Goal: Task Accomplishment & Management: Manage account settings

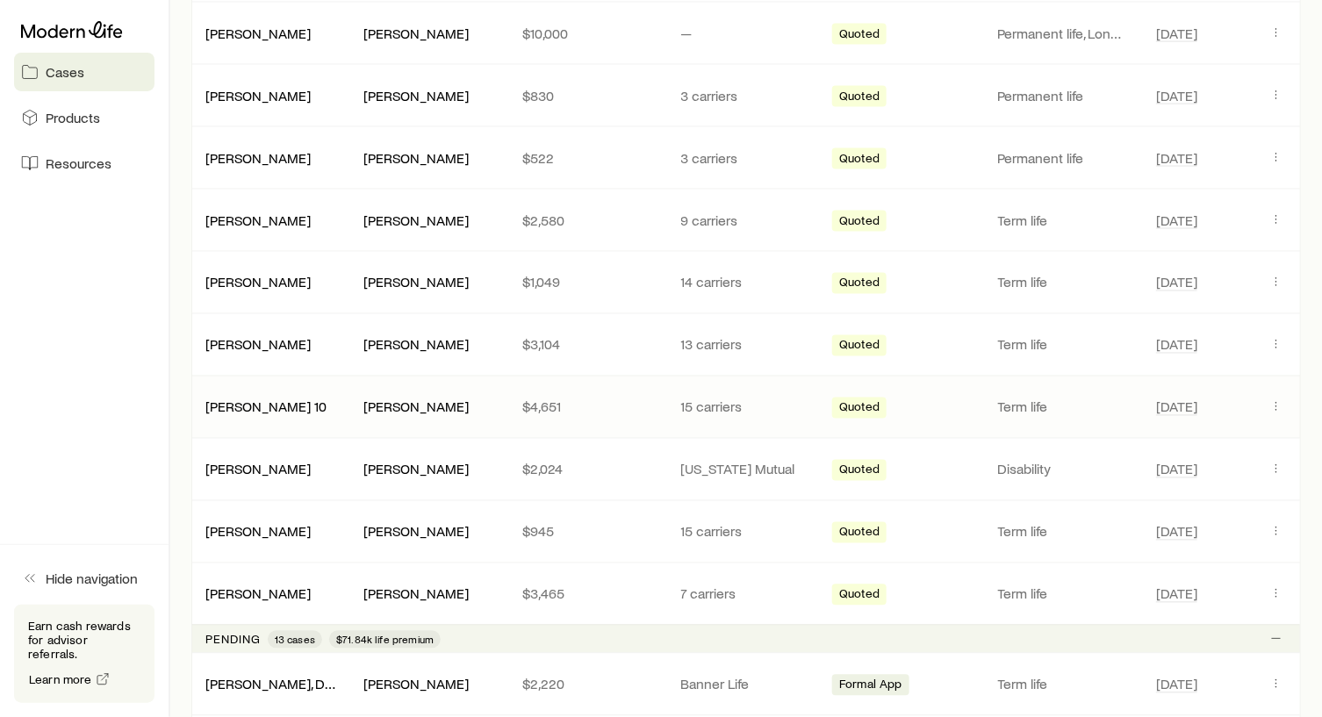
scroll to position [1140, 0]
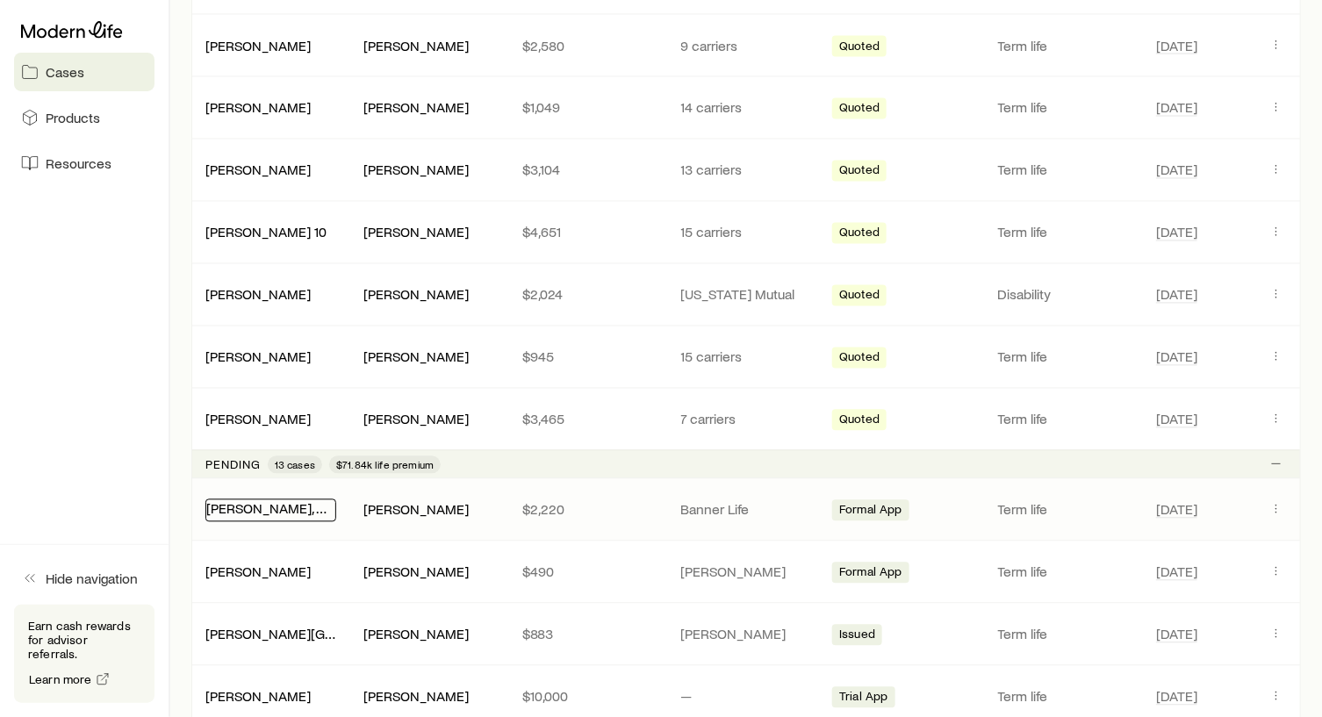
click at [234, 500] on link "[PERSON_NAME], Dev" at bounding box center [273, 508] width 134 height 17
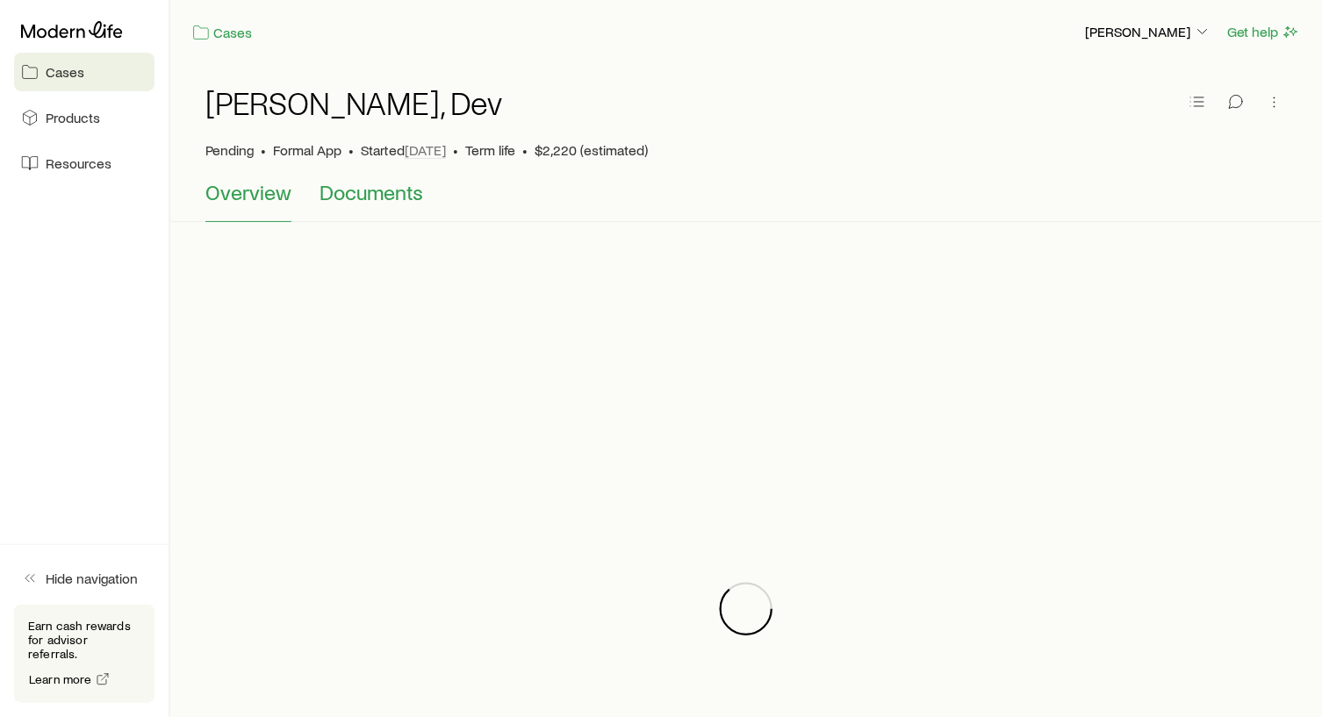
click at [381, 199] on span "Documents" at bounding box center [371, 192] width 104 height 25
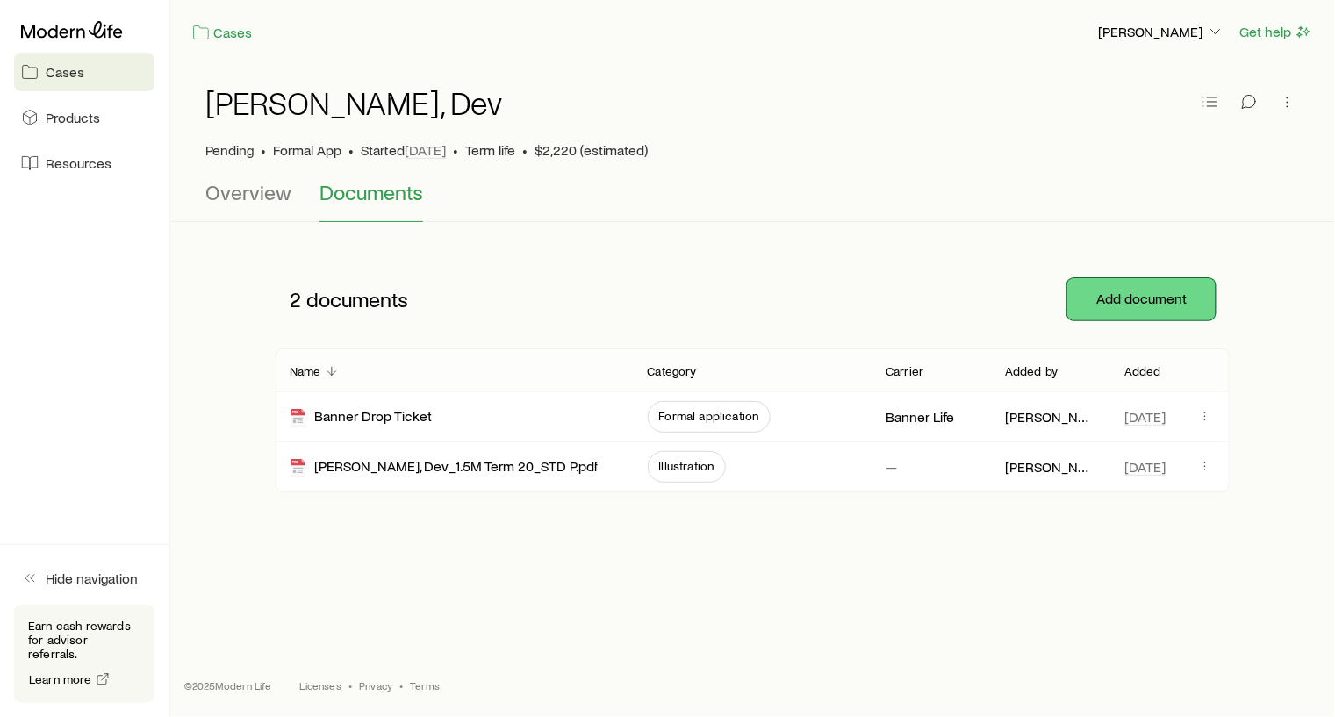
click at [1138, 296] on button "Add document" at bounding box center [1141, 299] width 148 height 42
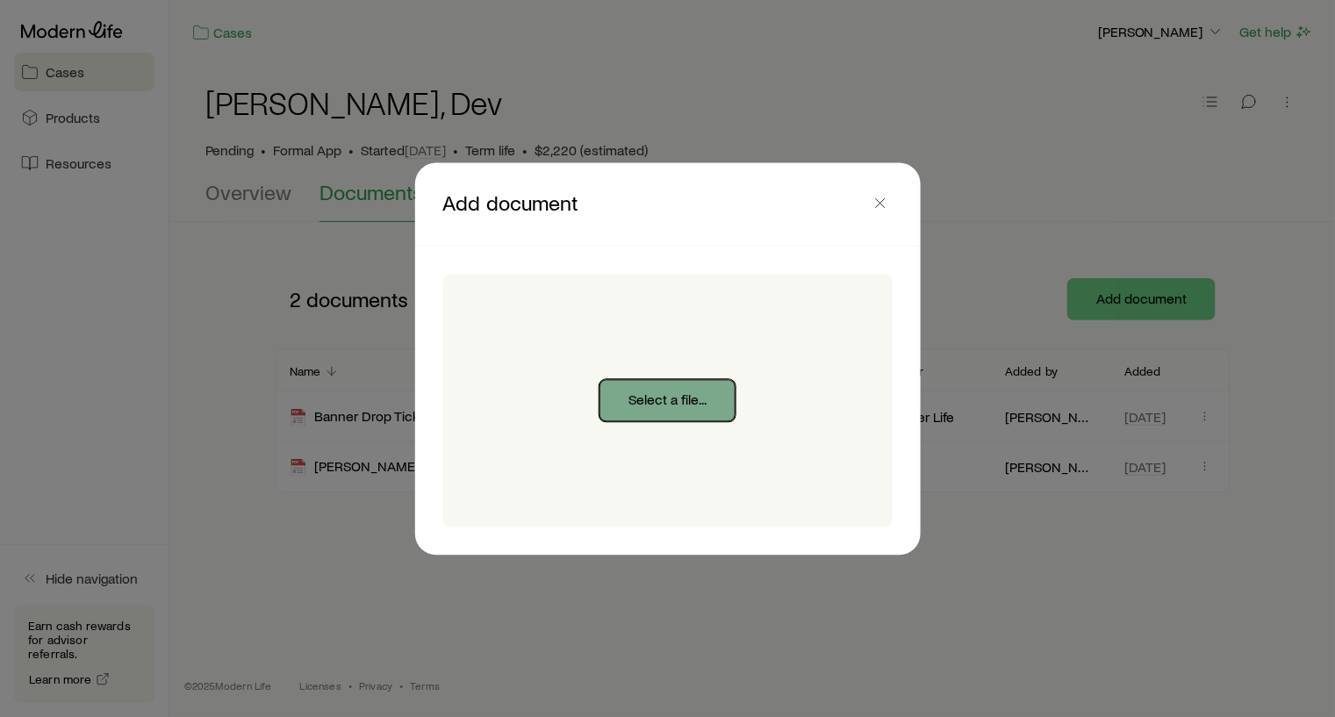
click at [670, 400] on button "Select a file..." at bounding box center [667, 400] width 136 height 42
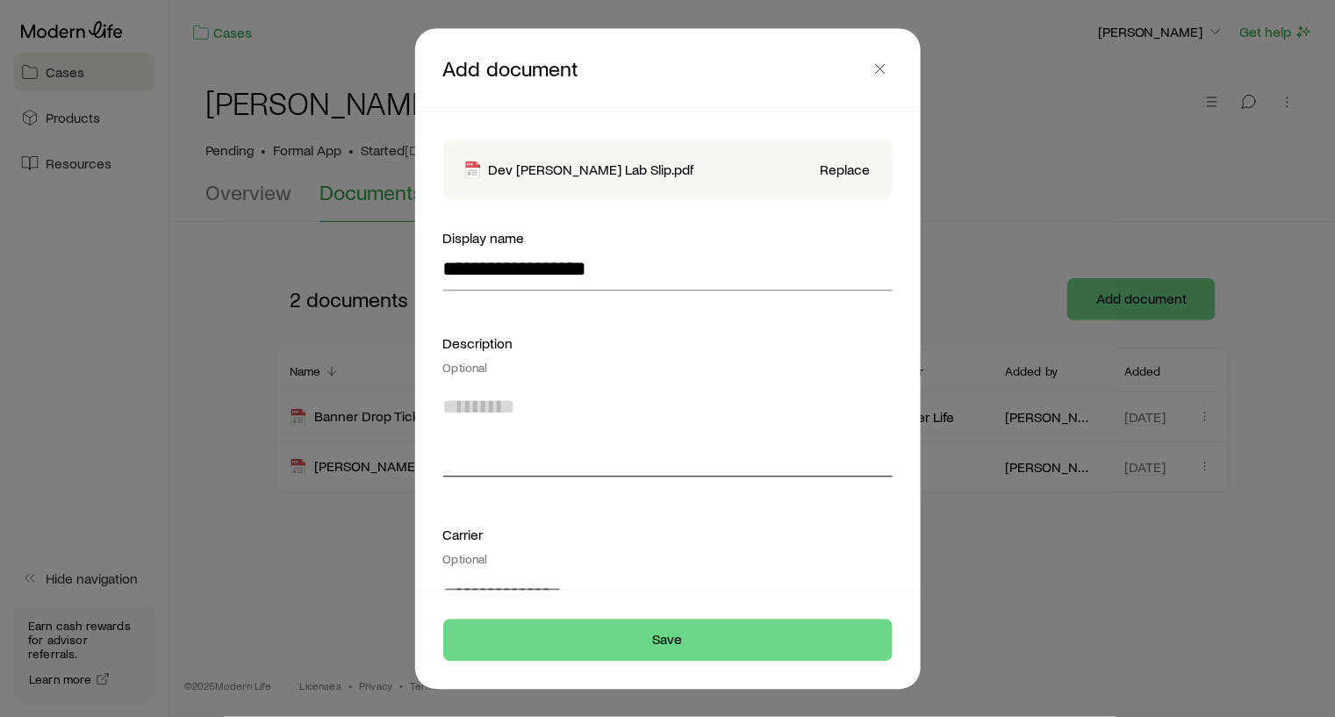
click at [497, 413] on textarea at bounding box center [667, 430] width 449 height 96
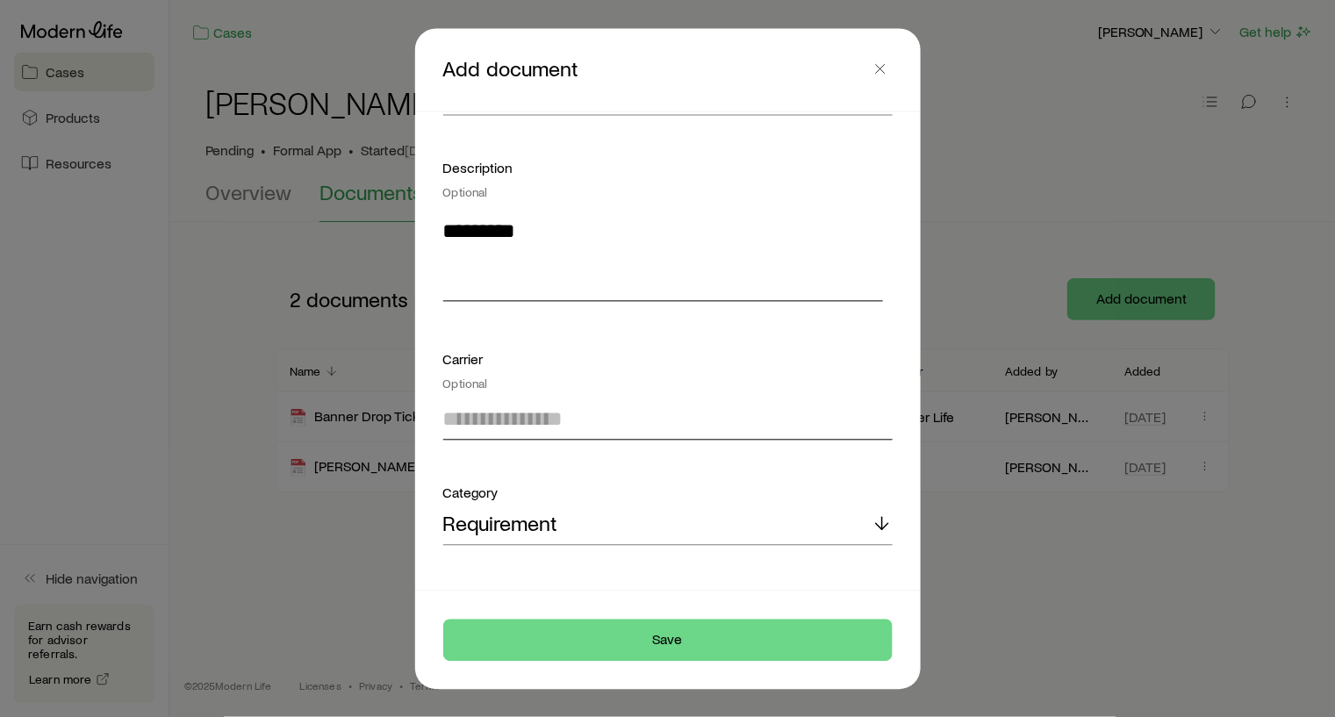
scroll to position [306, 0]
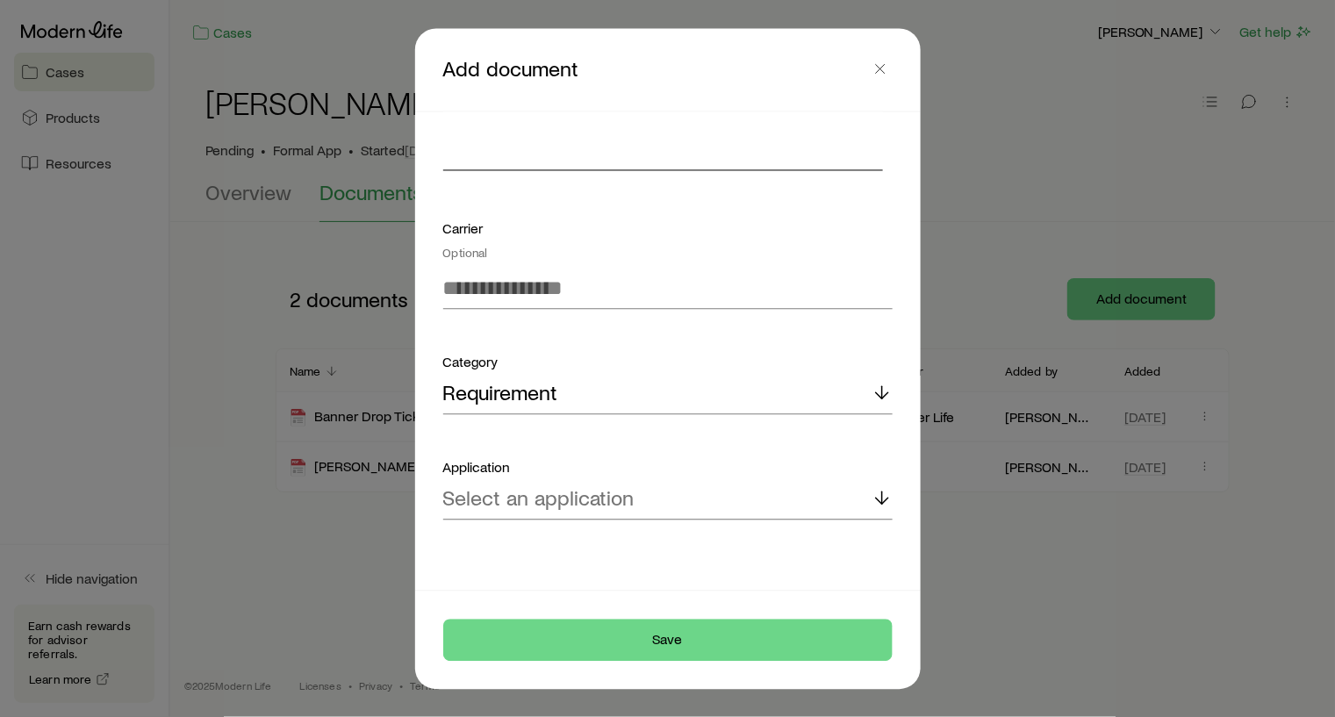
type textarea "********"
click at [876, 492] on icon at bounding box center [881, 497] width 21 height 21
click at [537, 546] on span "Banner Life OPTerm" at bounding box center [533, 546] width 181 height 25
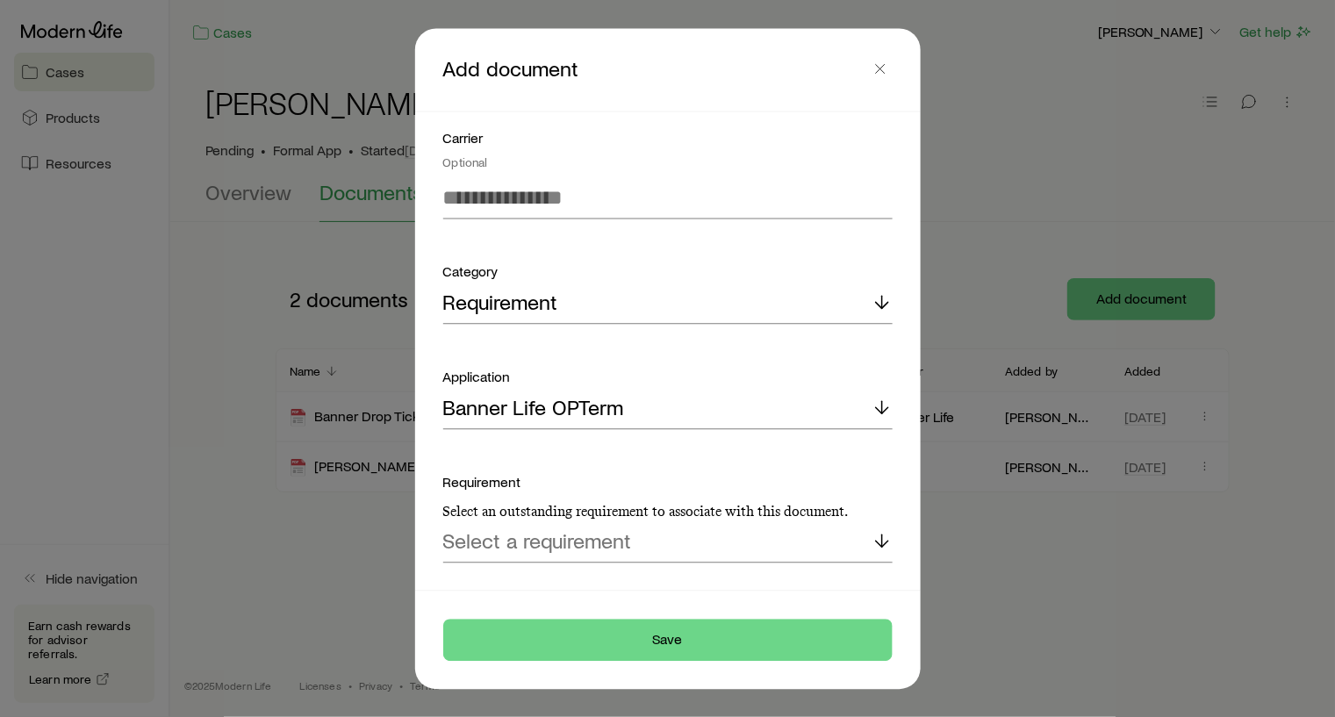
scroll to position [398, 0]
click at [876, 541] on polyline at bounding box center [882, 543] width 12 height 6
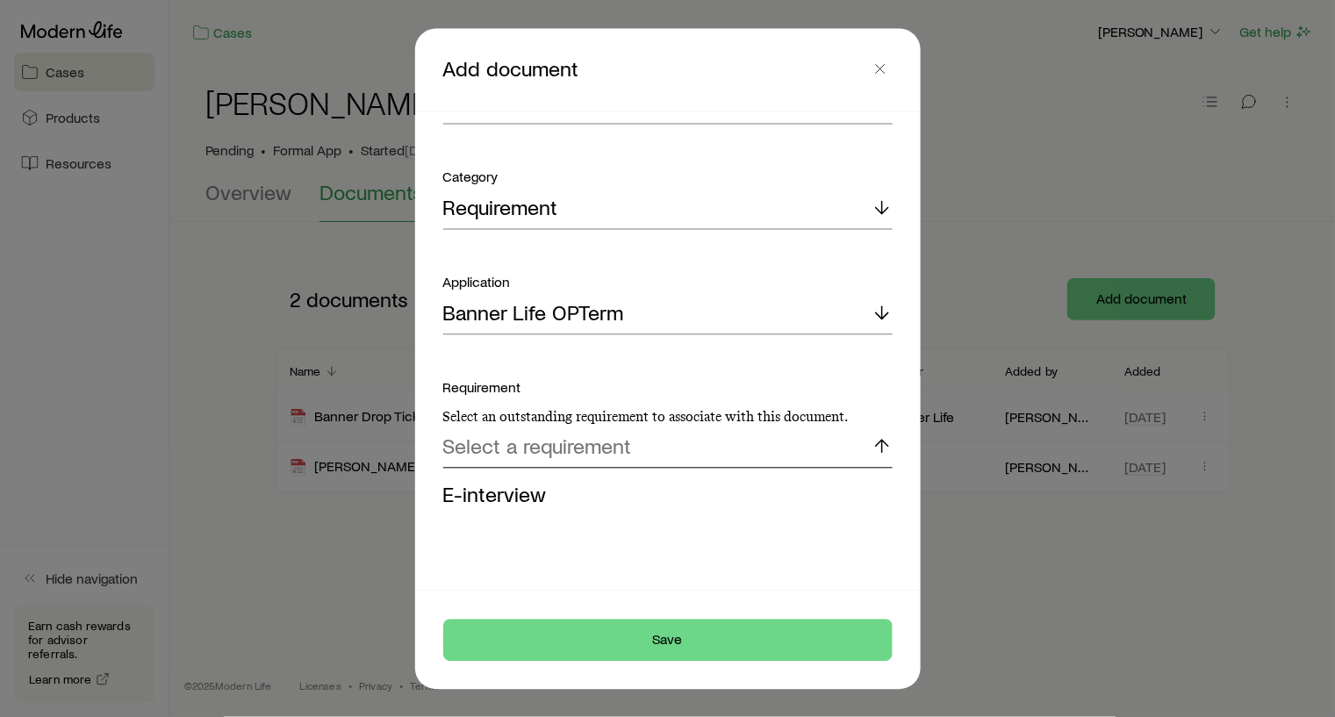
scroll to position [493, 0]
click at [584, 448] on p "Select a requirement" at bounding box center [537, 444] width 189 height 25
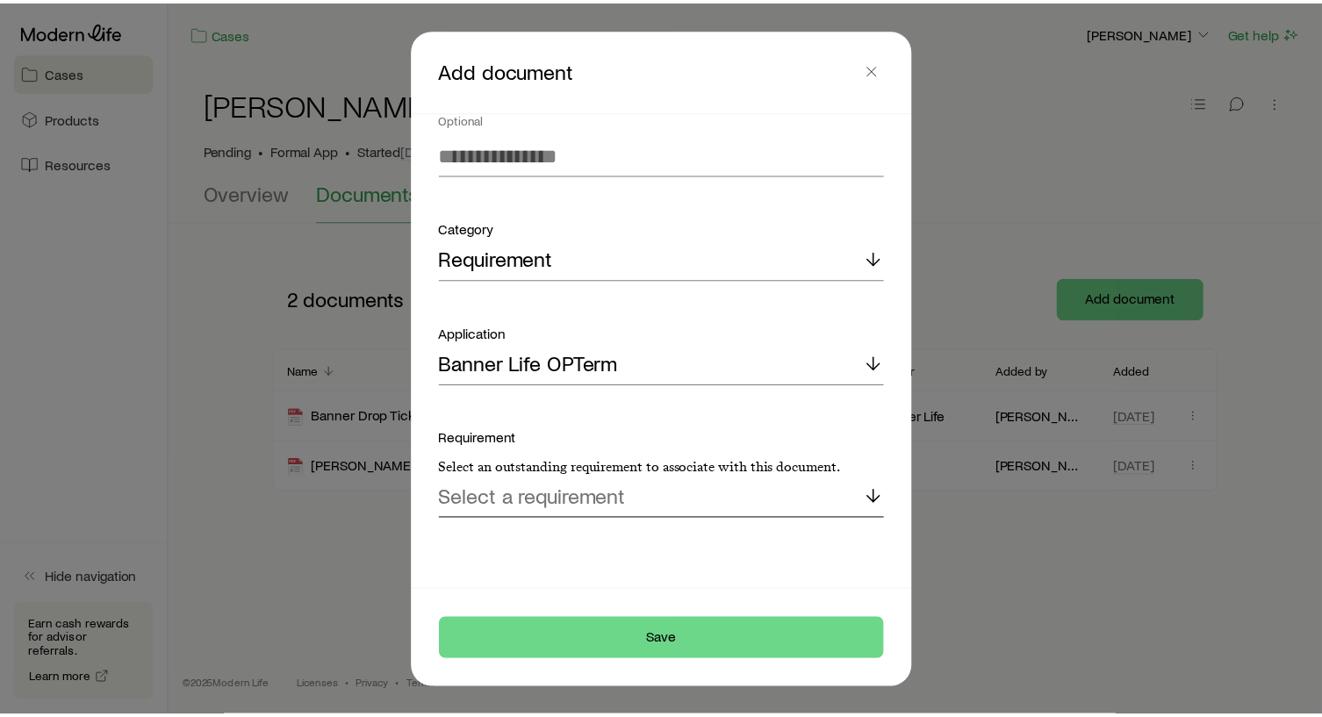
scroll to position [440, 0]
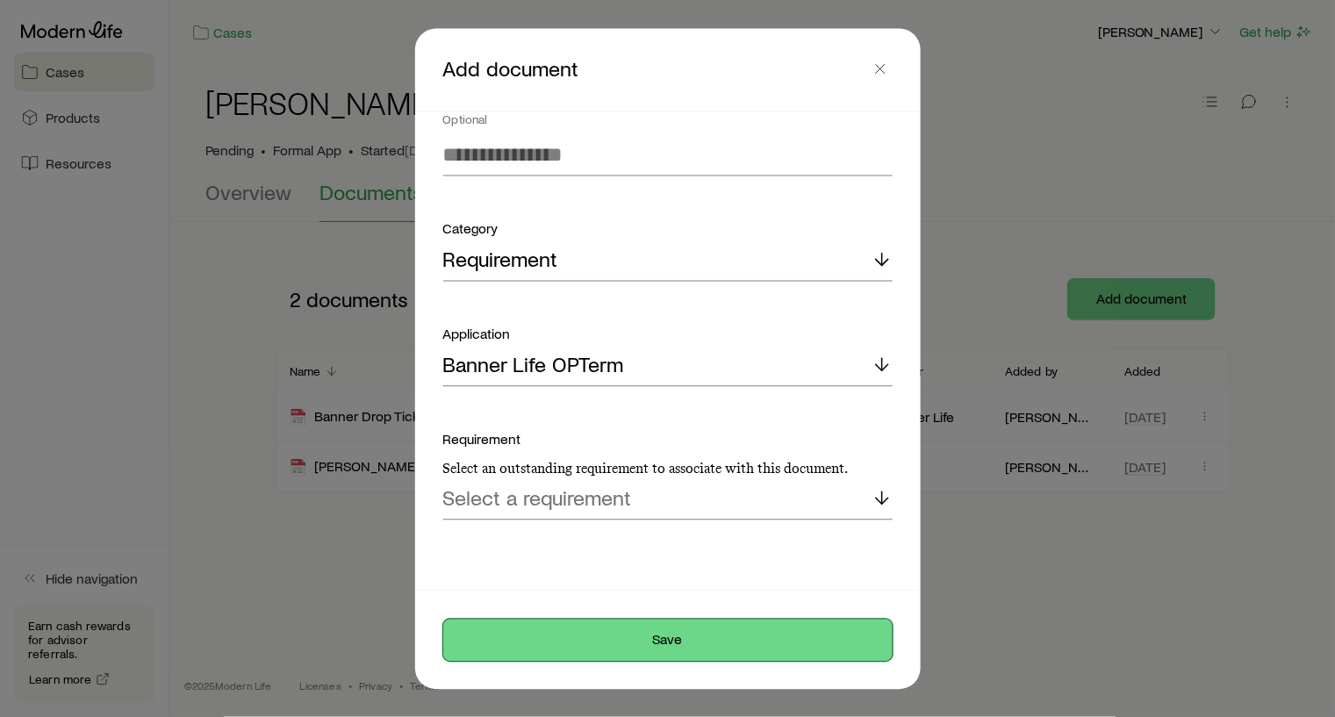
click at [676, 635] on button "Save" at bounding box center [667, 640] width 449 height 42
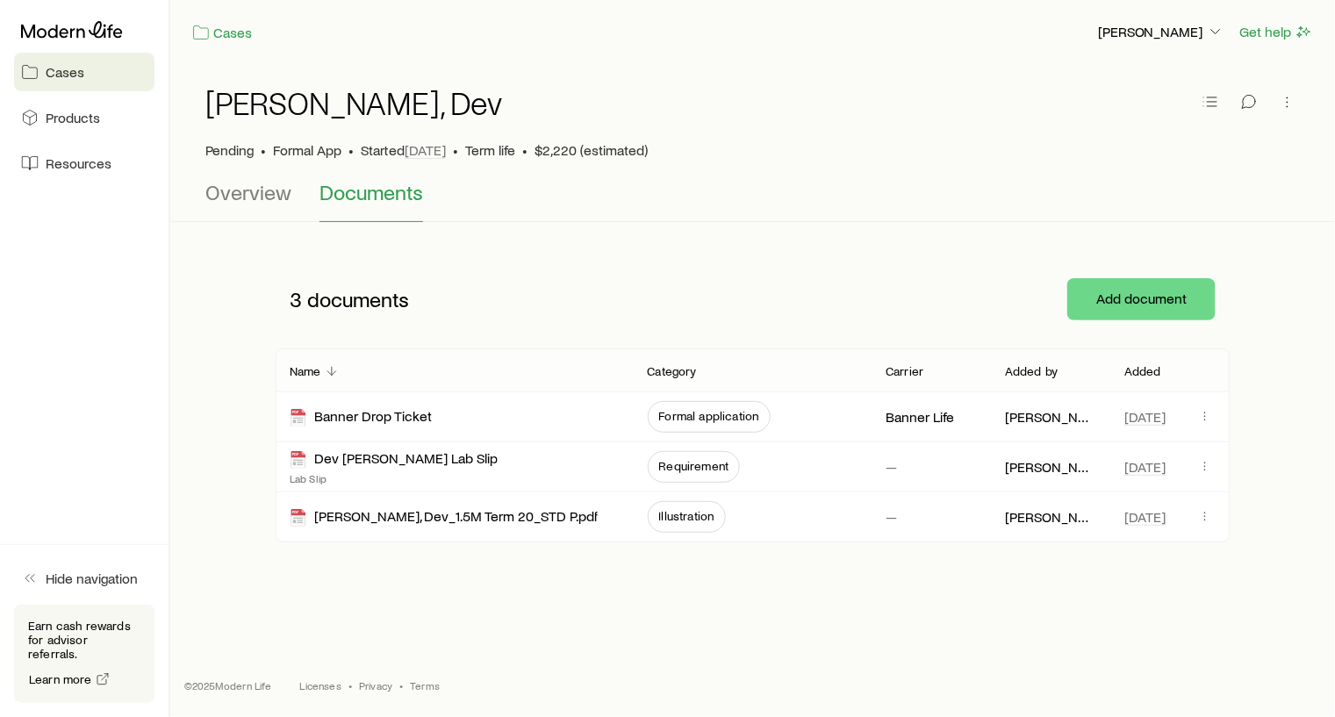
click at [83, 66] on link "Cases" at bounding box center [84, 72] width 140 height 39
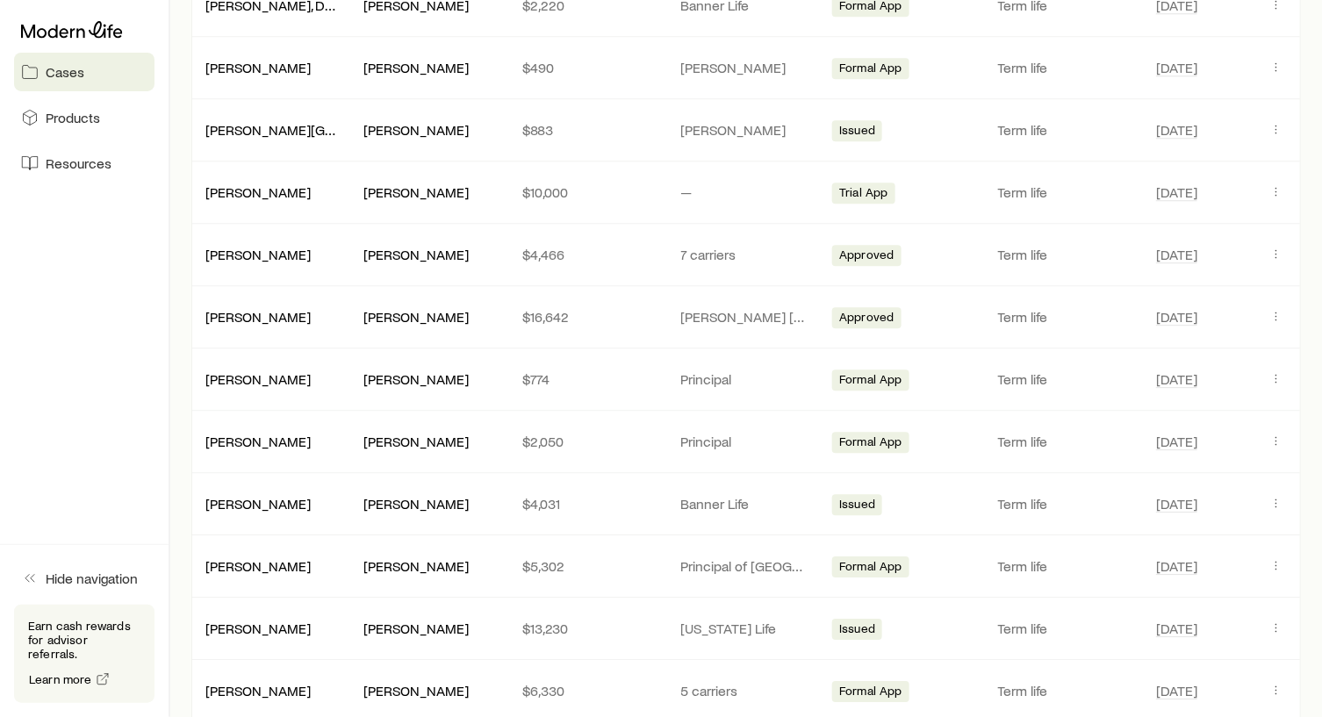
scroll to position [1667, 0]
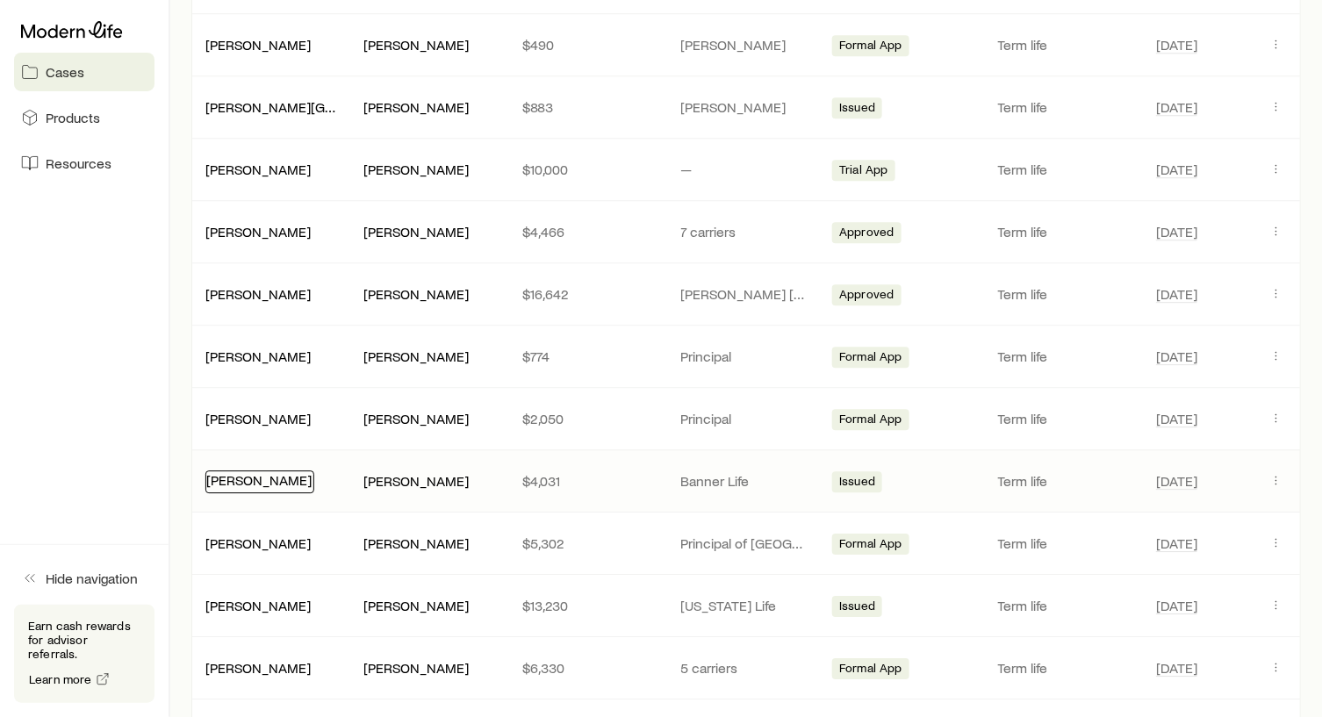
click at [249, 471] on link "[PERSON_NAME]" at bounding box center [258, 479] width 105 height 17
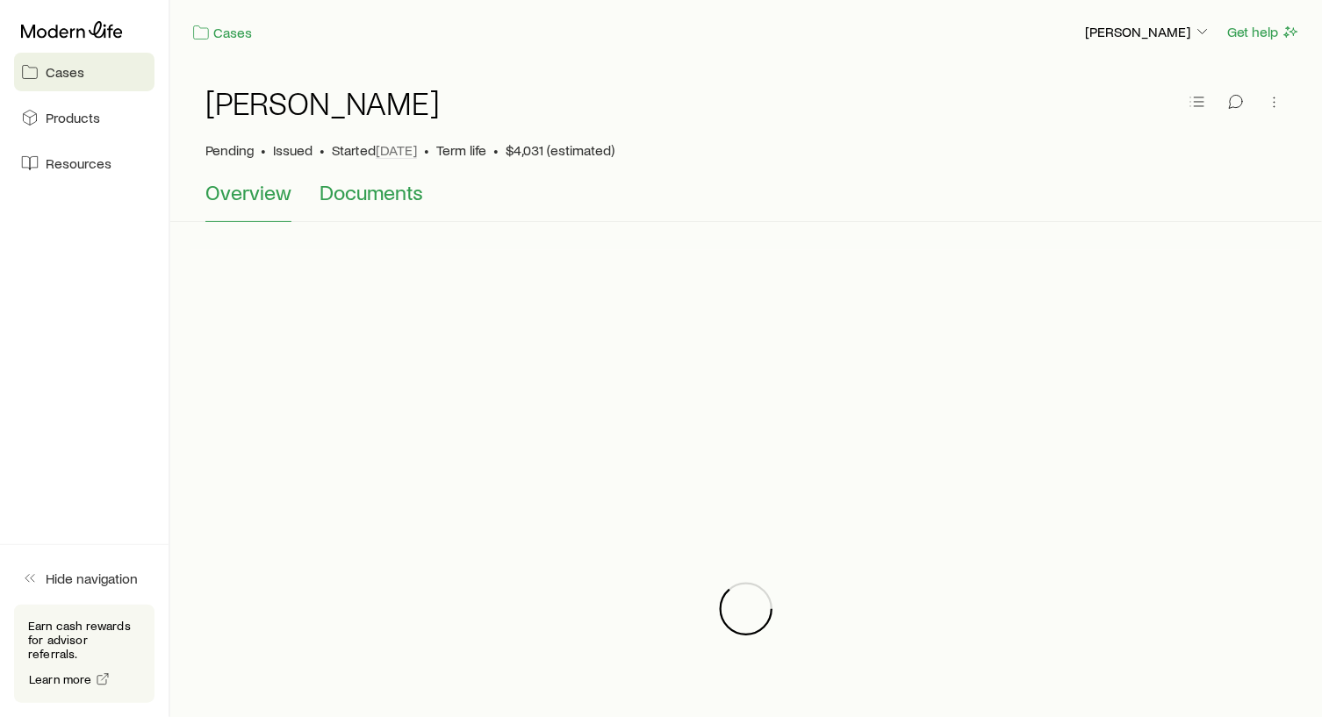
click at [384, 195] on span "Documents" at bounding box center [371, 192] width 104 height 25
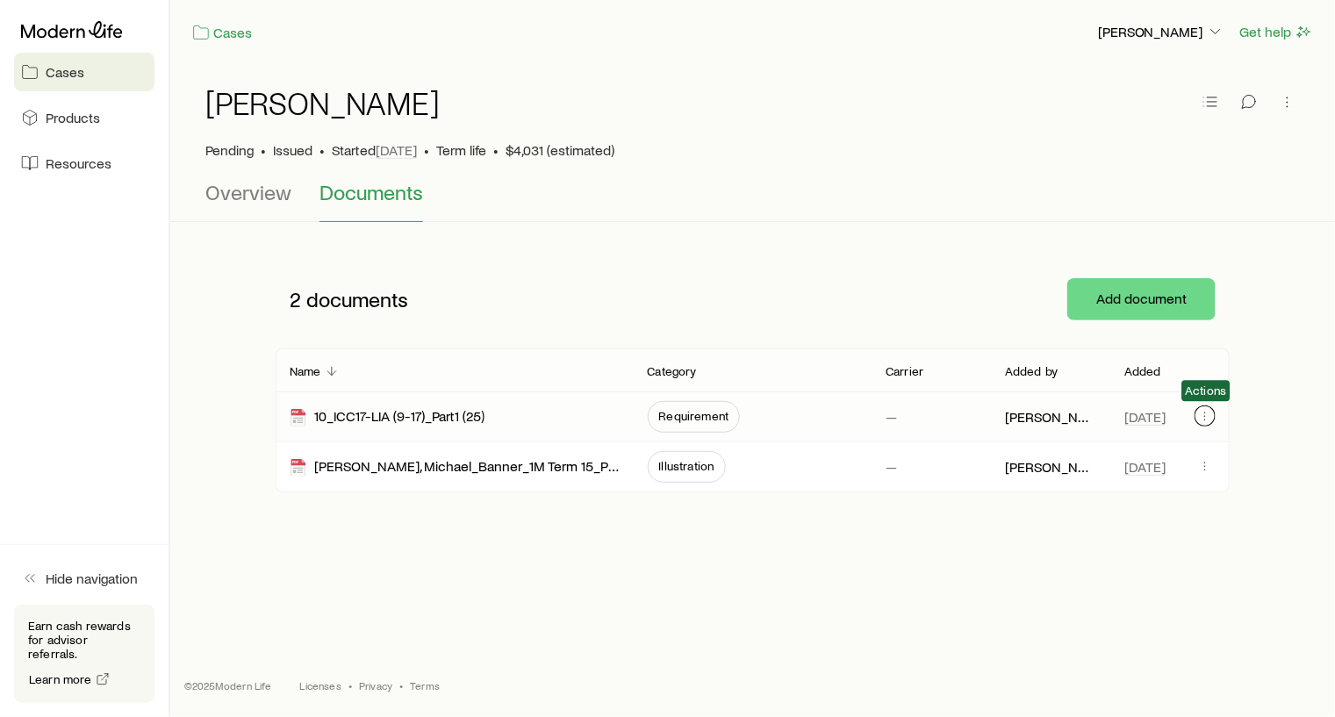
click at [1203, 409] on icon "button" at bounding box center [1205, 416] width 14 height 14
click at [429, 416] on div "10_ICC17-LIA (9-17)_Part1 (25)" at bounding box center [387, 417] width 195 height 20
